Goal: Navigation & Orientation: Find specific page/section

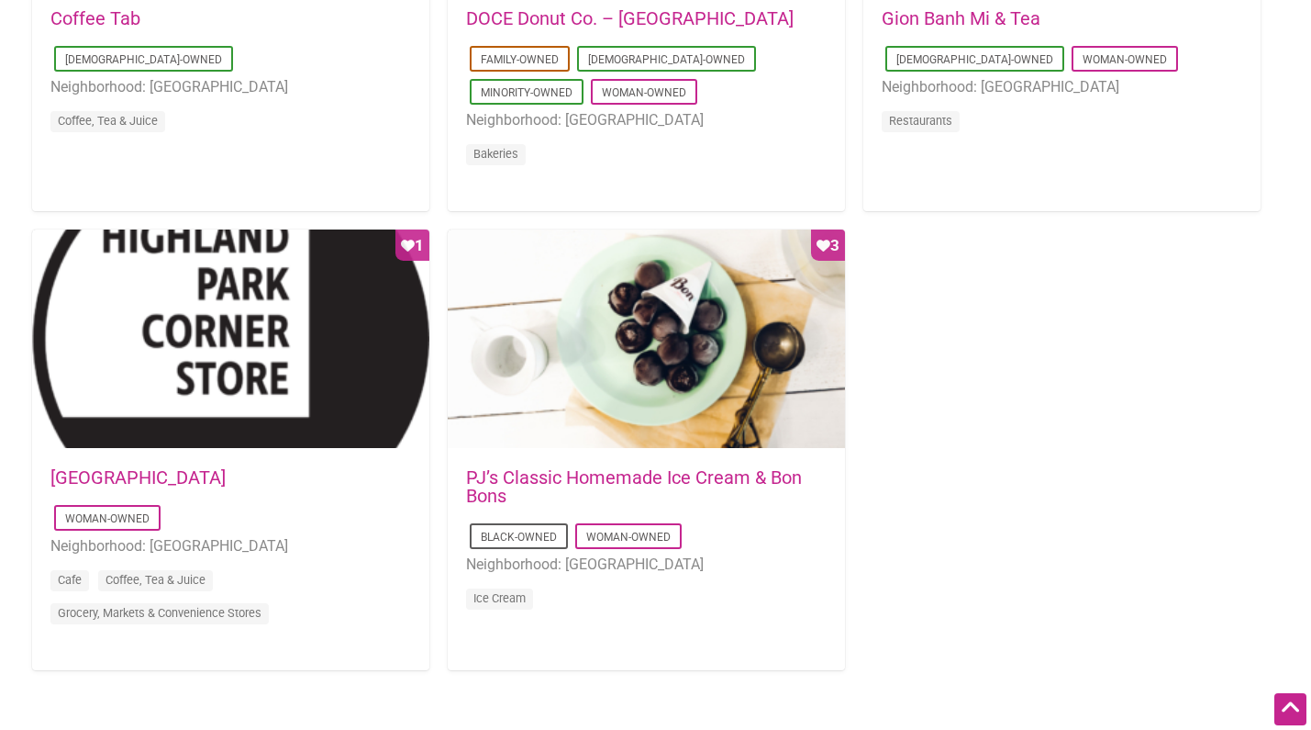
scroll to position [1691, 0]
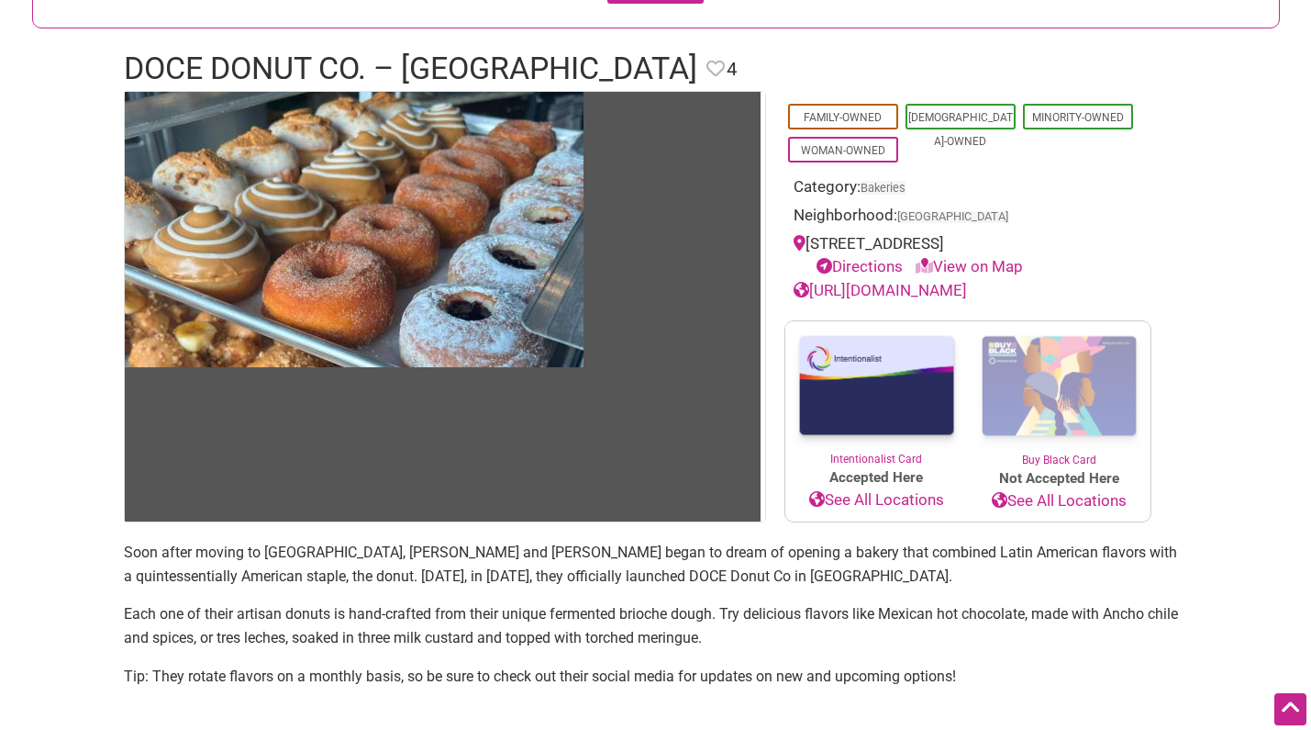
scroll to position [252, 0]
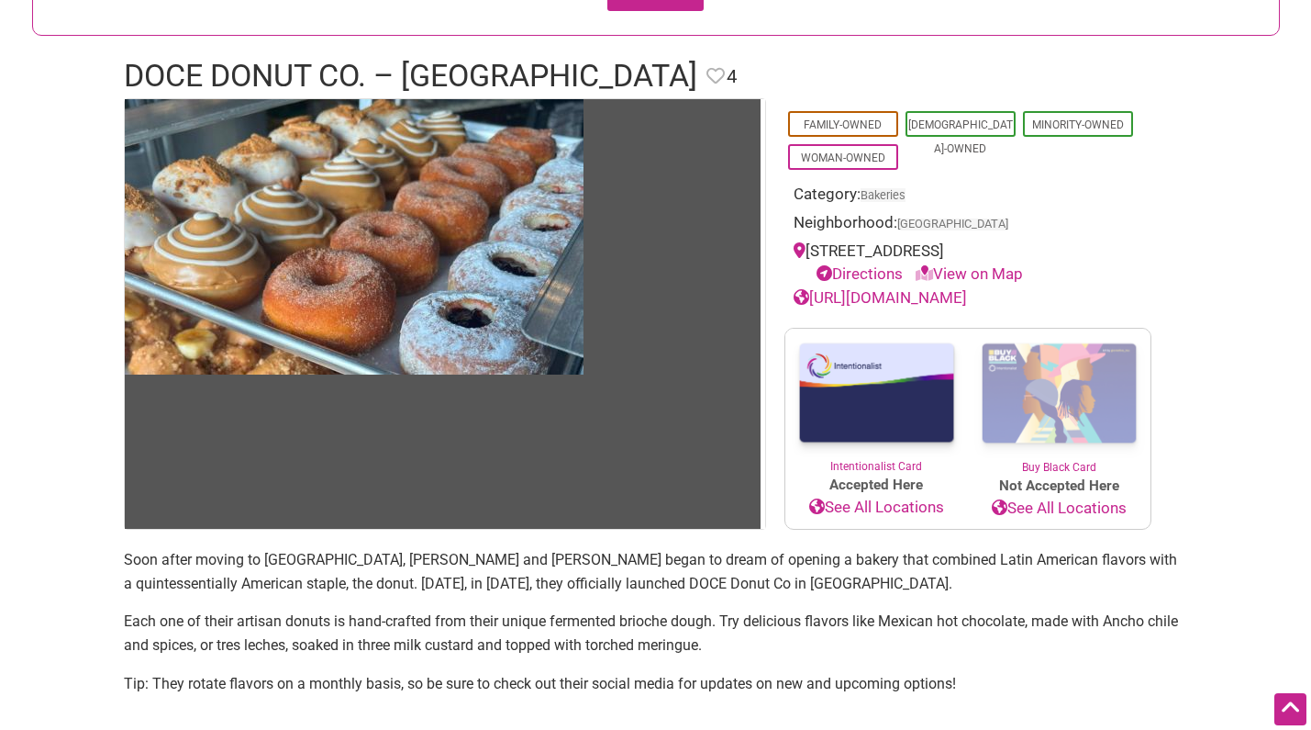
click at [889, 294] on link "[URL][DOMAIN_NAME]" at bounding box center [880, 297] width 173 height 18
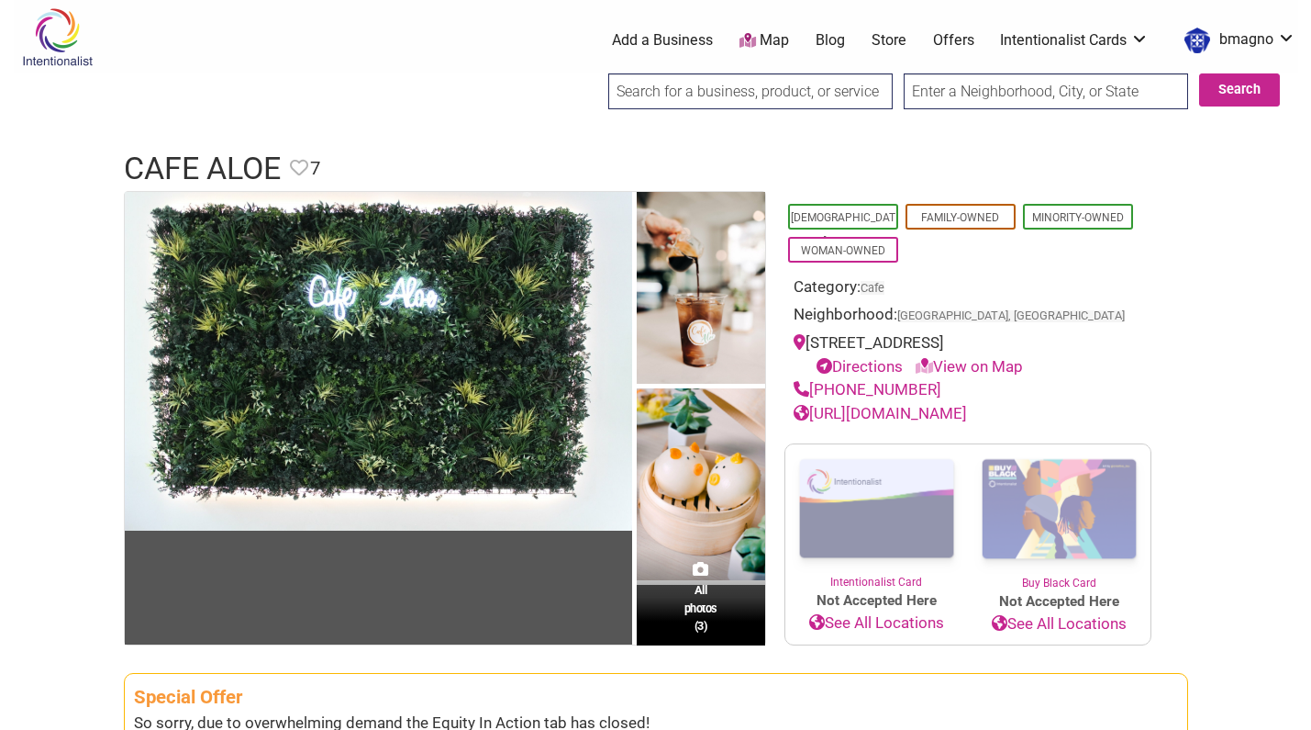
click at [894, 414] on link "https://www.cafealoe.com/" at bounding box center [880, 413] width 173 height 18
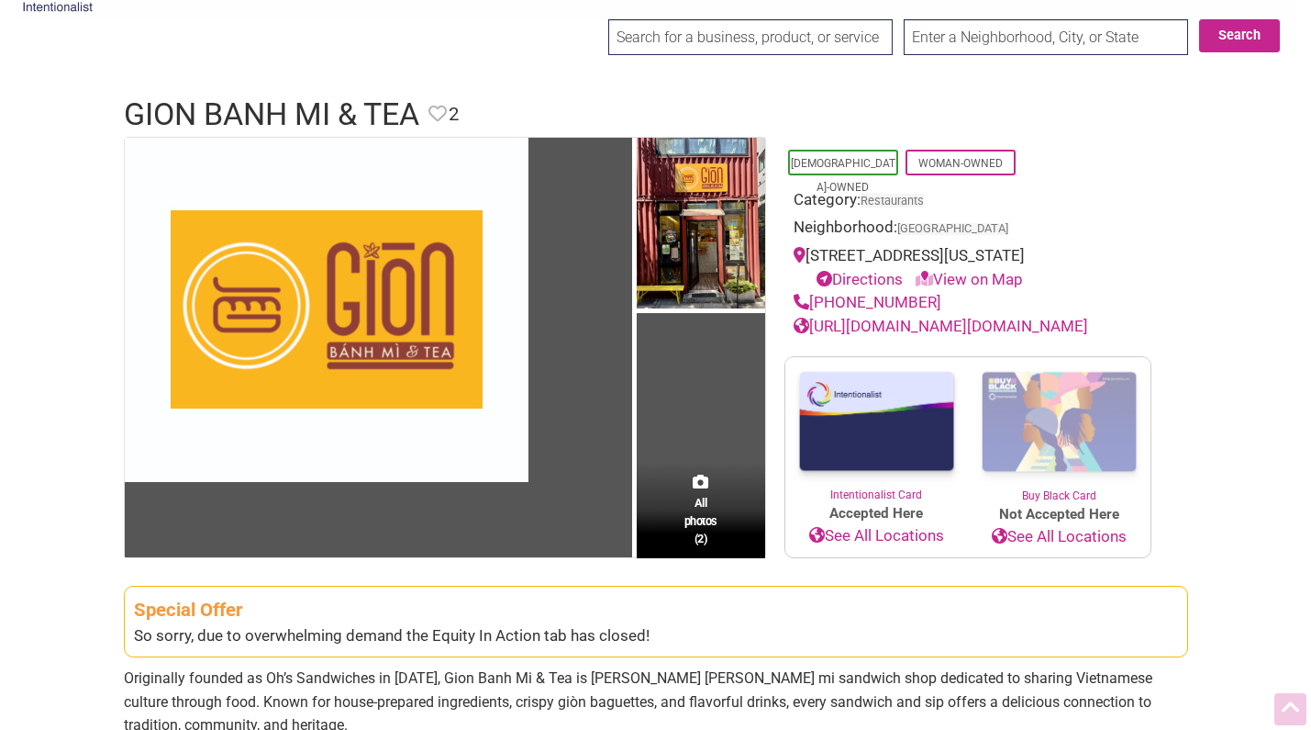
scroll to position [49, 0]
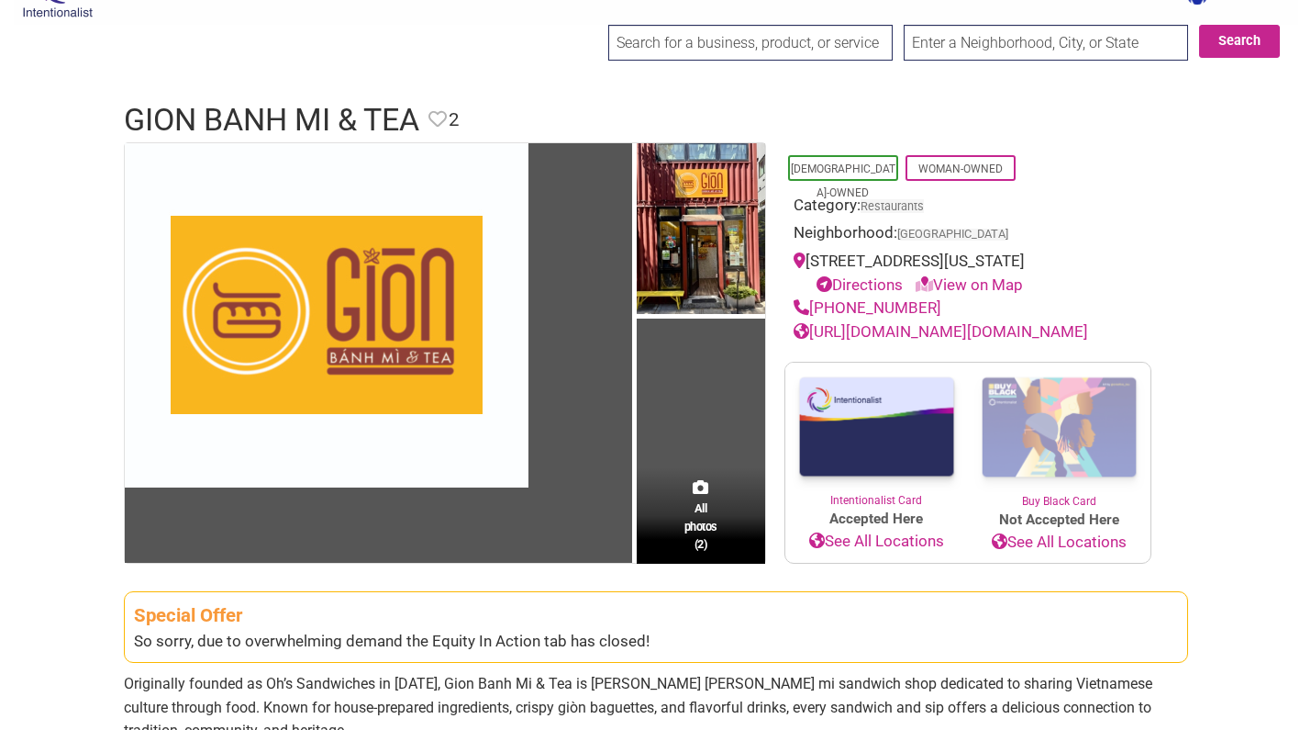
click at [887, 326] on link "[URL][DOMAIN_NAME][DOMAIN_NAME]" at bounding box center [941, 331] width 295 height 18
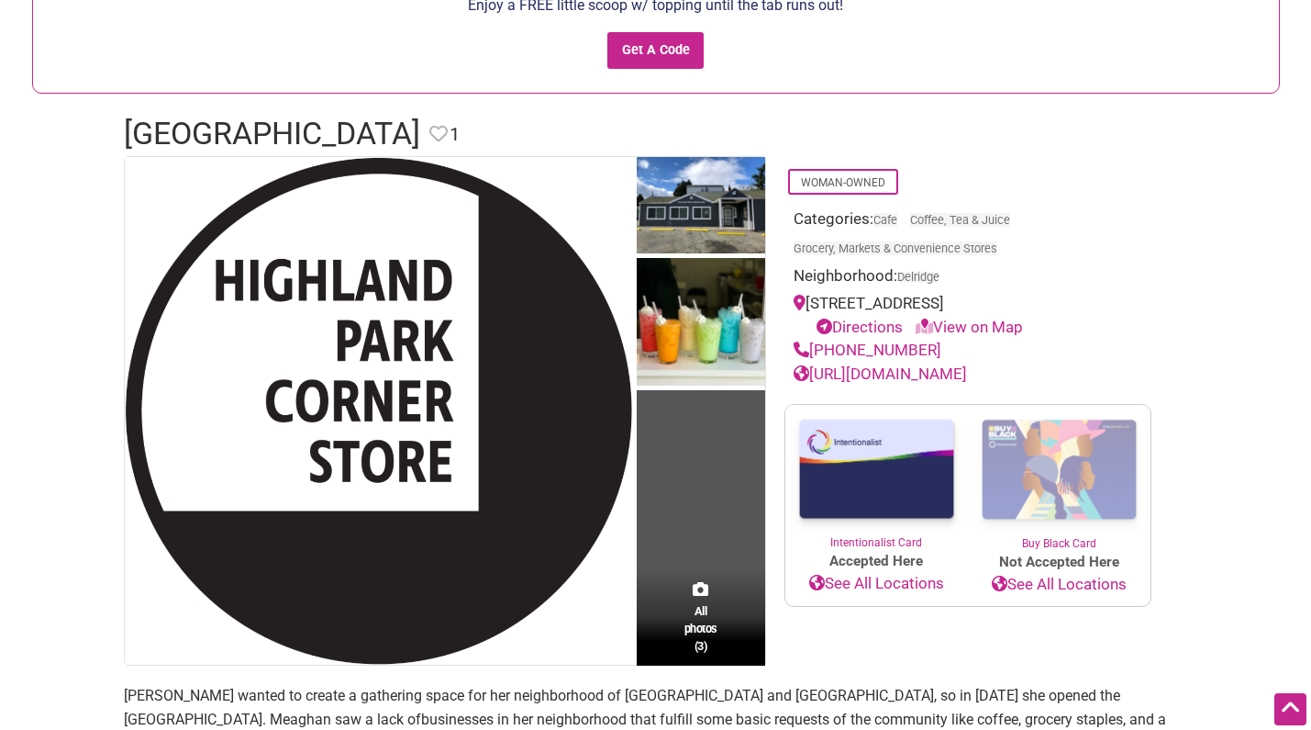
scroll to position [173, 0]
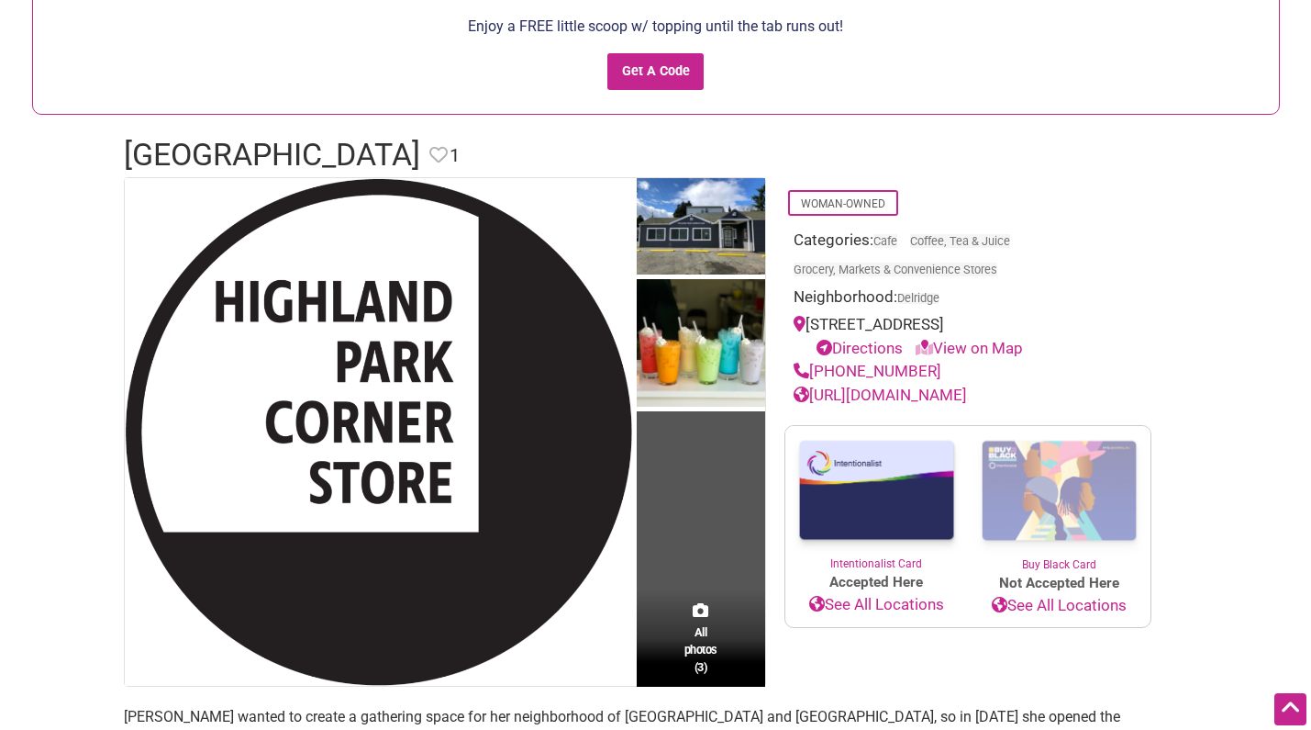
click at [906, 395] on link "[URL][DOMAIN_NAME]" at bounding box center [880, 394] width 173 height 18
